Goal: Transaction & Acquisition: Download file/media

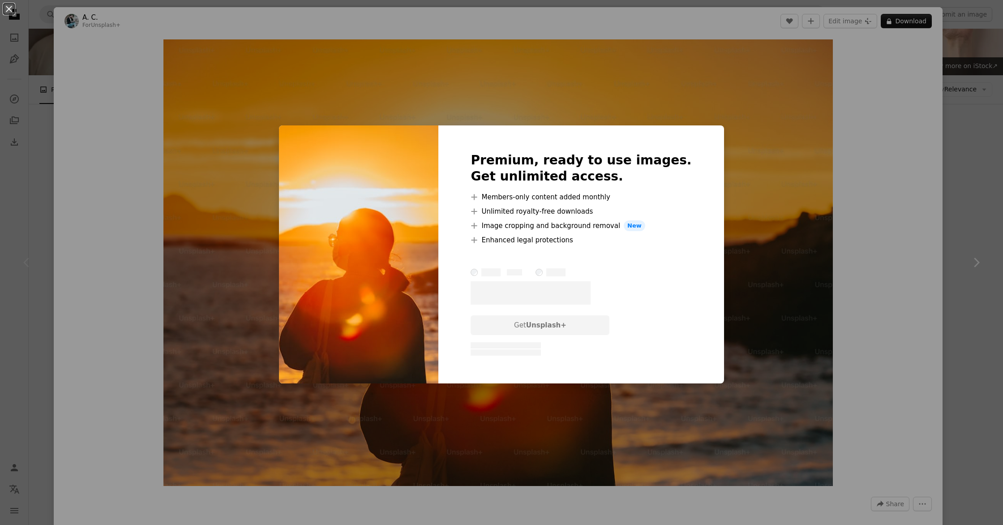
scroll to position [221, 0]
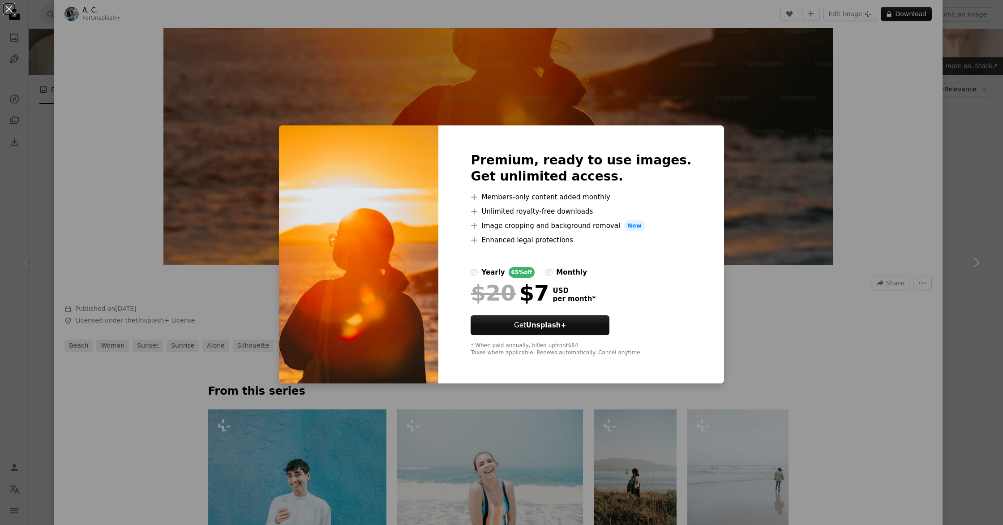
click at [110, 21] on div "An X shape Premium, ready to use images. Get unlimited access. A plus sign Memb…" at bounding box center [501, 262] width 1003 height 525
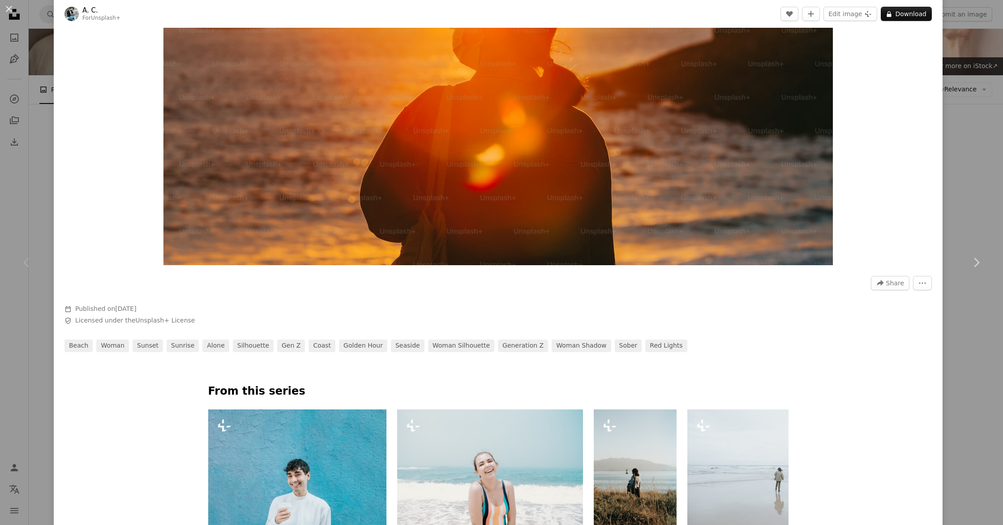
click at [14, 11] on button "An X shape" at bounding box center [9, 9] width 11 height 11
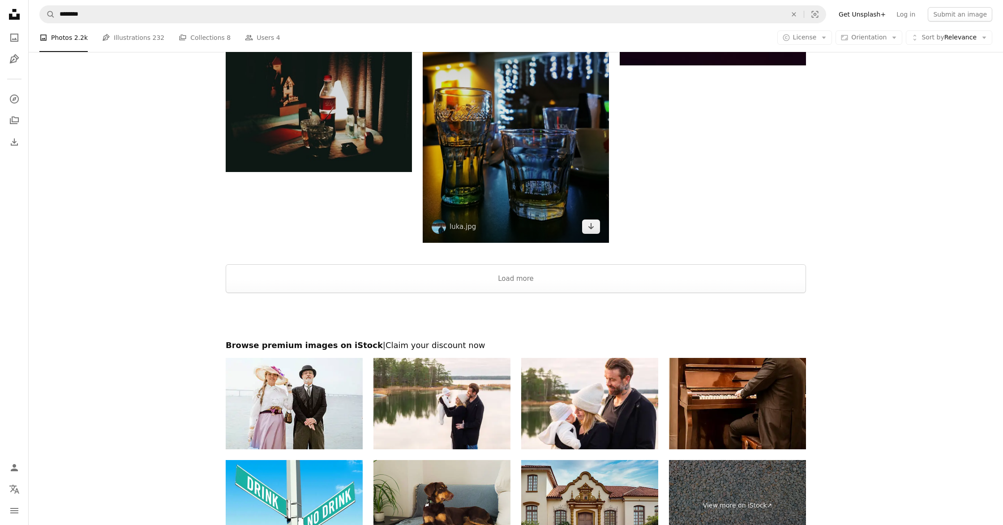
scroll to position [1527, 0]
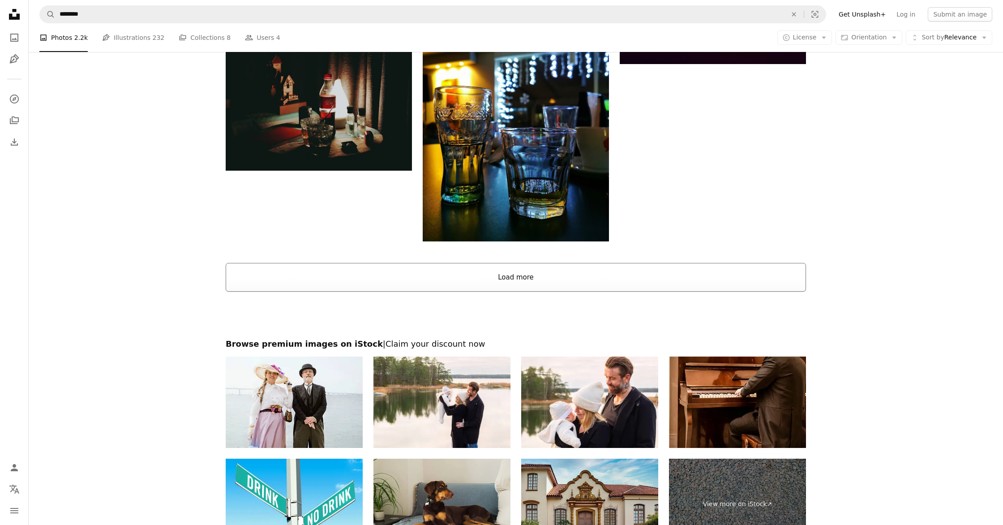
click at [457, 291] on button "Load more" at bounding box center [516, 277] width 580 height 29
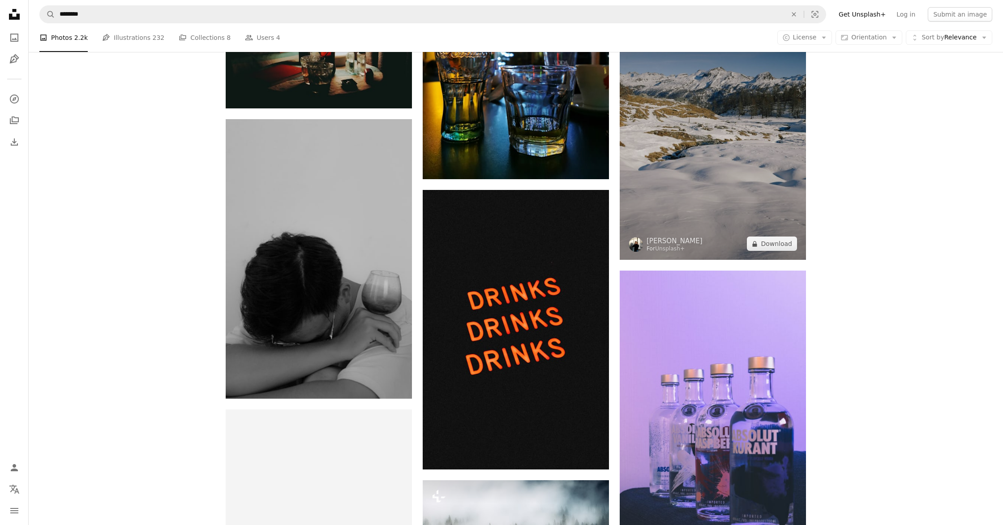
scroll to position [1585, 0]
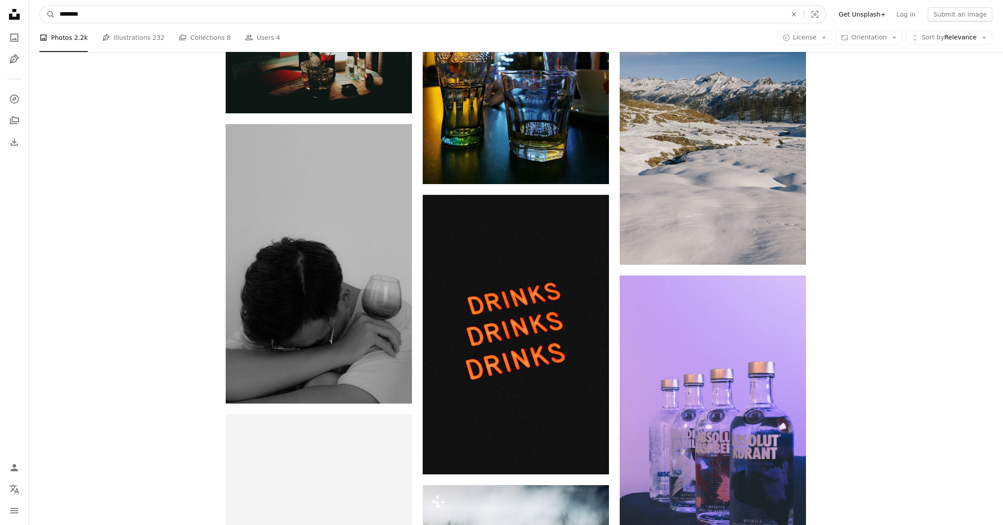
click at [81, 11] on input "********" at bounding box center [419, 14] width 729 height 17
drag, startPoint x: 94, startPoint y: 16, endPoint x: 42, endPoint y: 5, distance: 53.6
click at [42, 5] on nav "A magnifying glass ******** sobriety An X shape Visual search Filters Get Unspl…" at bounding box center [516, 14] width 974 height 29
type input "********"
click at [40, 6] on button "A magnifying glass" at bounding box center [47, 14] width 15 height 17
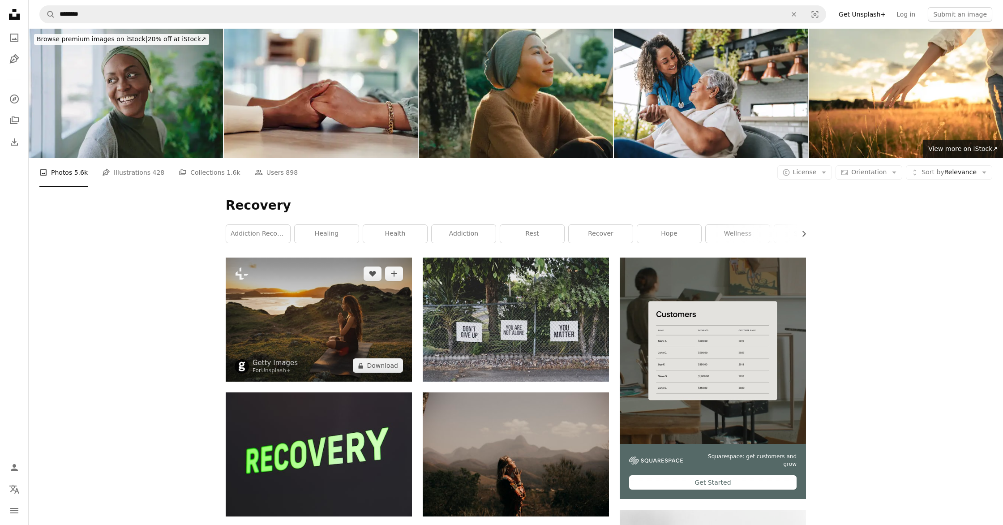
click at [286, 318] on img at bounding box center [319, 319] width 186 height 124
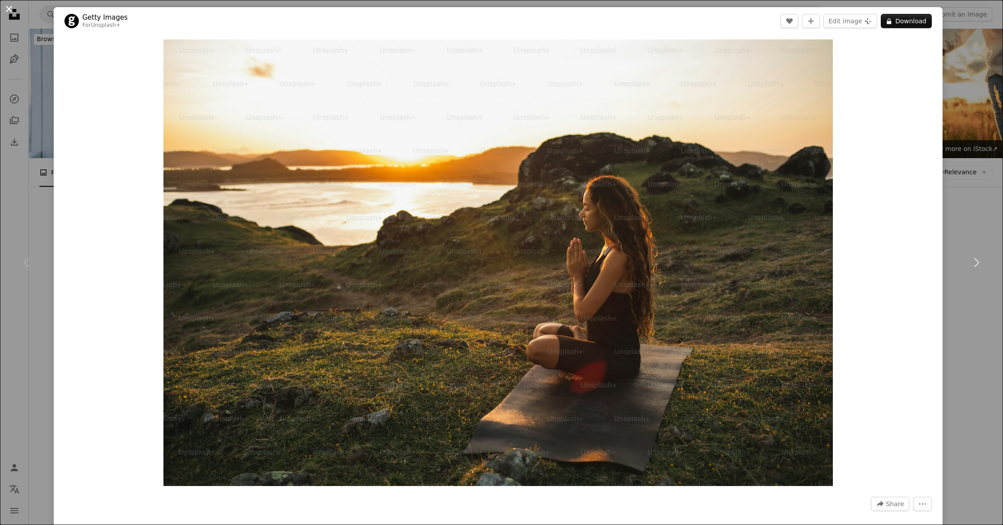
click at [8, 12] on button "An X shape" at bounding box center [9, 9] width 11 height 11
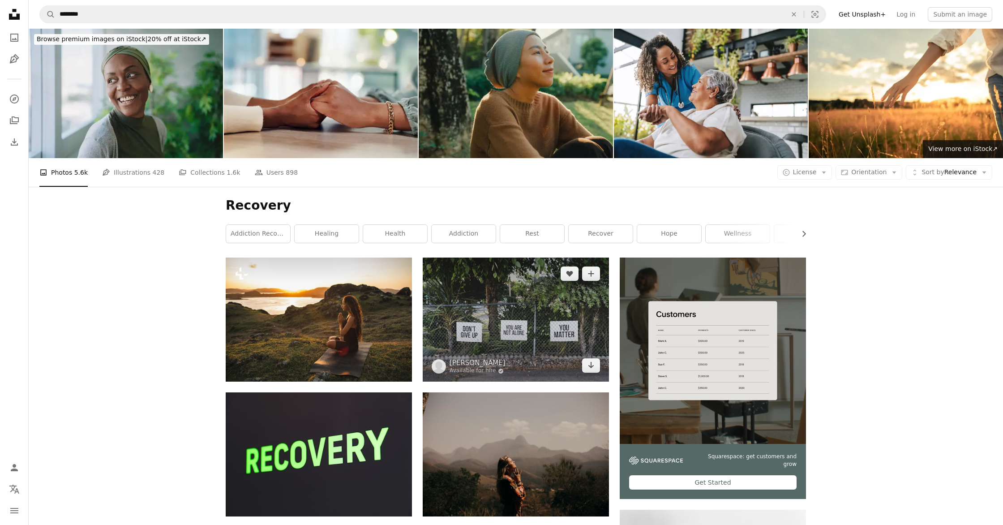
click at [455, 333] on img at bounding box center [516, 319] width 186 height 124
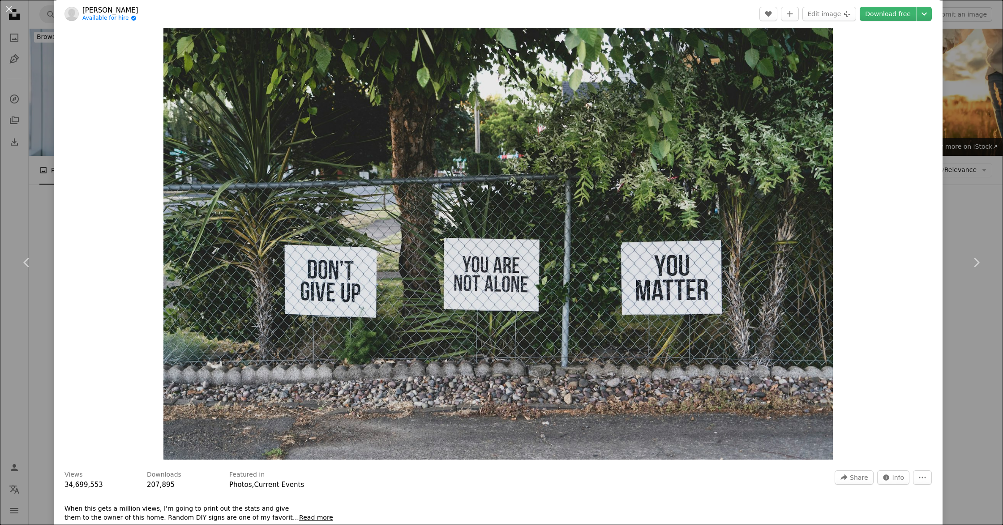
scroll to position [30, 0]
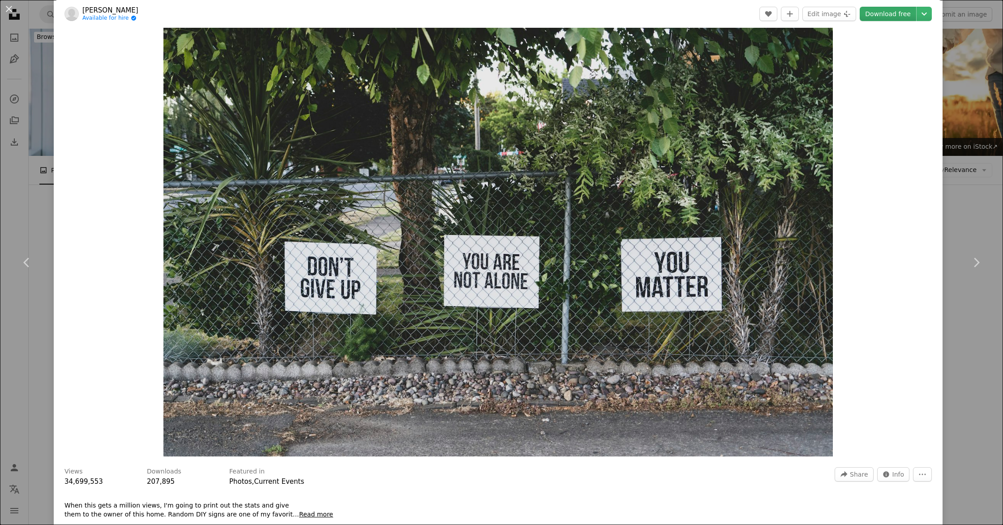
click at [892, 10] on link "Download free" at bounding box center [887, 14] width 56 height 14
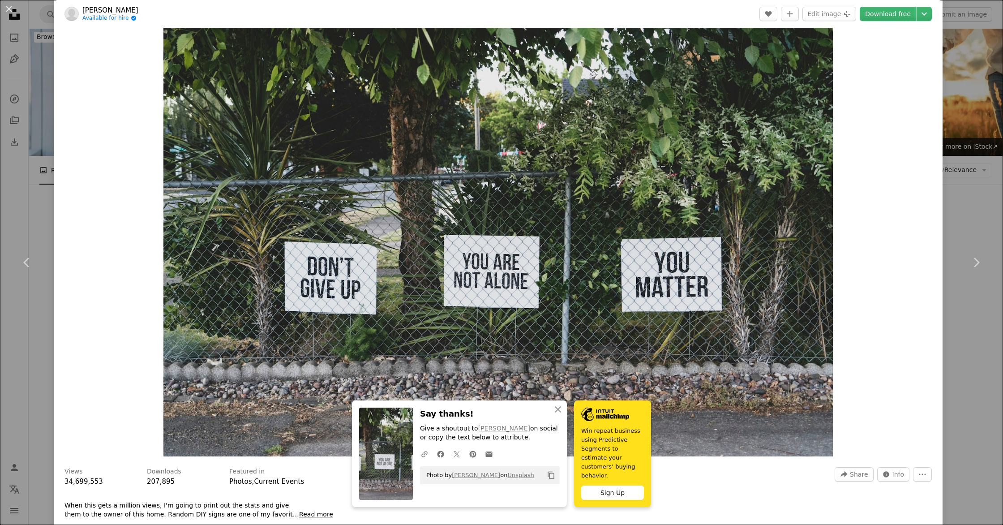
click at [886, 60] on div "Zoom in" at bounding box center [498, 232] width 889 height 455
click at [930, 11] on icon "Chevron down" at bounding box center [924, 14] width 14 height 11
click at [914, 64] on link "Large ( 2400 x 1600 )" at bounding box center [893, 68] width 93 height 16
